Goal: Information Seeking & Learning: Learn about a topic

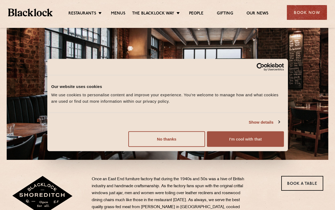
click at [231, 141] on button "I'm cool with that" at bounding box center [245, 139] width 77 height 16
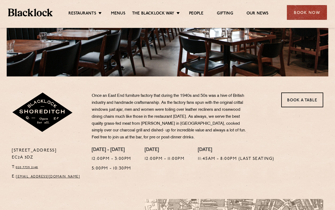
scroll to position [83, 0]
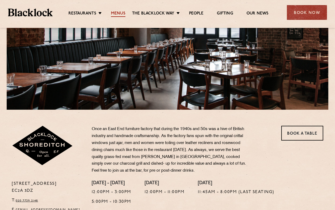
click at [118, 17] on link "Menus" at bounding box center [118, 14] width 14 height 6
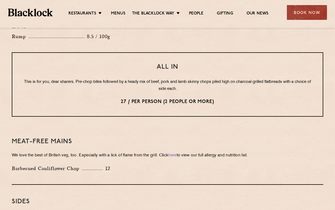
scroll to position [661, 0]
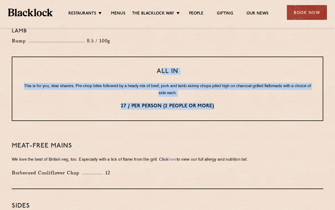
drag, startPoint x: 160, startPoint y: 55, endPoint x: 180, endPoint y: 93, distance: 43.4
click at [180, 93] on div "All In This is for you, dear sharers. Pre-chop bites followed by a heady mix of…" at bounding box center [168, 88] width 312 height 64
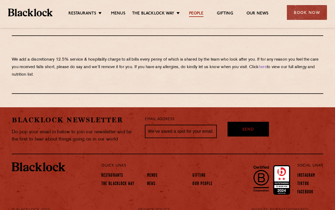
scroll to position [945, 0]
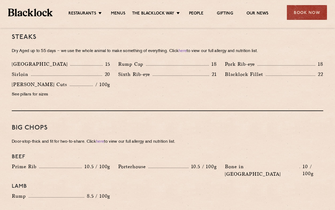
scroll to position [503, 0]
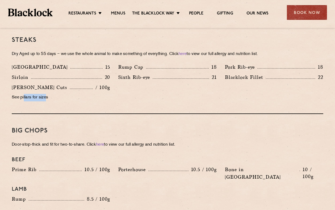
drag, startPoint x: 24, startPoint y: 91, endPoint x: 47, endPoint y: 90, distance: 23.0
click at [47, 94] on p "See pillars for sizes" at bounding box center [61, 97] width 98 height 7
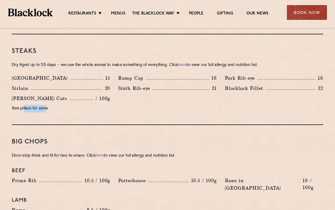
scroll to position [489, 0]
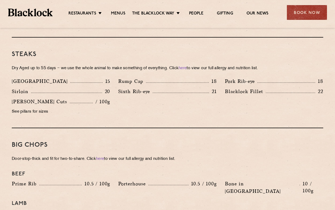
click at [100, 88] on div "Sirloin 20" at bounding box center [61, 91] width 98 height 7
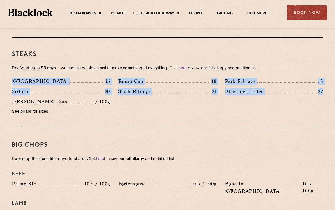
drag, startPoint x: 12, startPoint y: 73, endPoint x: 326, endPoint y: 90, distance: 314.9
click at [326, 90] on div "Denver 15 Rump Cap 18 Pork Rib-eye 18 Sirloin 20 Sixth Rib-eye 21 Blacklock Fil…" at bounding box center [168, 97] width 320 height 41
copy div "Denver 15 Rump Cap 18 Pork Rib-eye 18 Sirloin 20 Sixth Rib-eye 21 Blacklock Fil…"
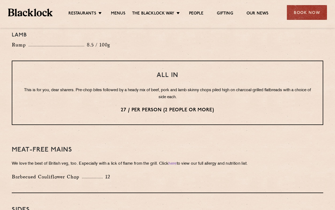
scroll to position [660, 0]
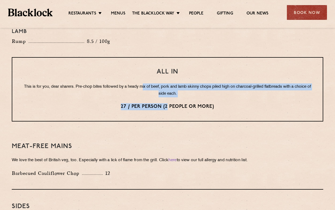
drag, startPoint x: 151, startPoint y: 70, endPoint x: 167, endPoint y: 92, distance: 27.0
click at [167, 92] on div "All In This is for you, dear sharers. Pre-chop bites followed by a heady mix of…" at bounding box center [168, 89] width 312 height 64
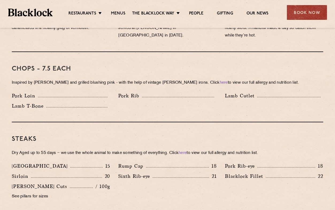
scroll to position [443, 0]
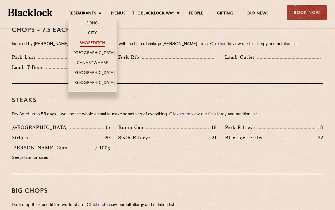
click at [96, 44] on link "Shoreditch" at bounding box center [93, 44] width 26 height 6
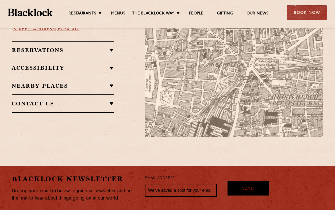
scroll to position [367, 0]
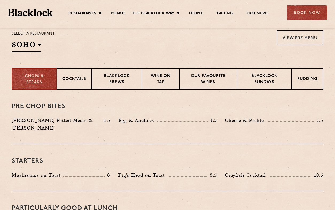
scroll to position [164, 0]
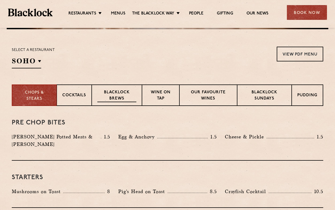
click at [127, 96] on p "Blacklock Brews" at bounding box center [116, 95] width 39 height 13
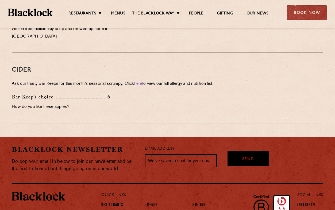
scroll to position [457, 0]
